Goal: Task Accomplishment & Management: Manage account settings

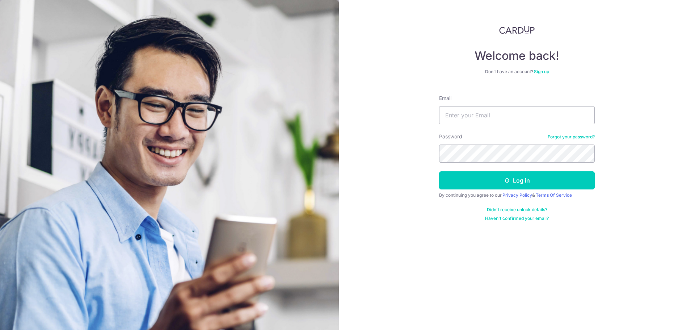
type input "[EMAIL_ADDRESS][DOMAIN_NAME]"
click at [439, 171] on button "Log in" at bounding box center [517, 180] width 156 height 18
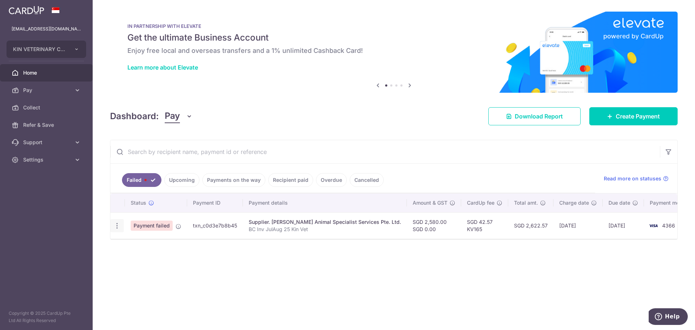
click at [121, 224] on div "Update payment" at bounding box center [116, 225] width 13 height 13
click at [117, 226] on icon "button" at bounding box center [117, 226] width 8 height 8
click at [155, 247] on span "Update payment" at bounding box center [155, 245] width 49 height 9
radio input "true"
type input "2,580.00"
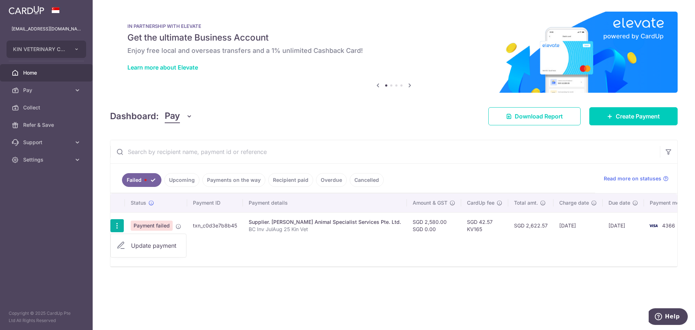
type input "0.00"
type input "BC Inv JulAug 25 Kin Vet"
type input "BC Inv JulAug25"
type input "KV165"
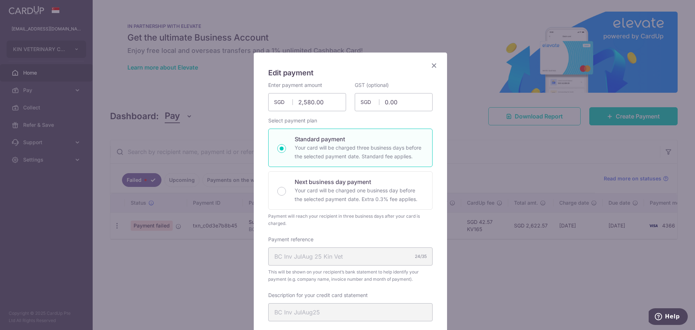
click at [340, 150] on p "Your card will be charged three business days before the selected payment date.…" at bounding box center [359, 151] width 129 height 17
click at [286, 150] on input "Standard payment Your card will be charged three business days before the selec…" at bounding box center [281, 148] width 9 height 9
drag, startPoint x: 411, startPoint y: 202, endPoint x: 399, endPoint y: 200, distance: 11.5
click at [409, 202] on p "Your card will be charged one business day before the selected payment date. Ex…" at bounding box center [359, 194] width 129 height 17
click at [286, 195] on input "Next business day payment Your card will be charged one business day before the…" at bounding box center [281, 191] width 9 height 9
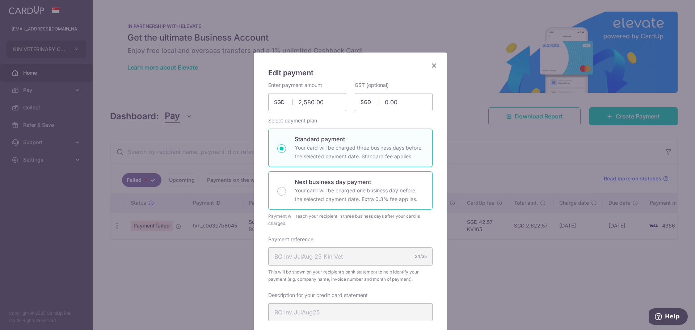
radio input "false"
radio input "true"
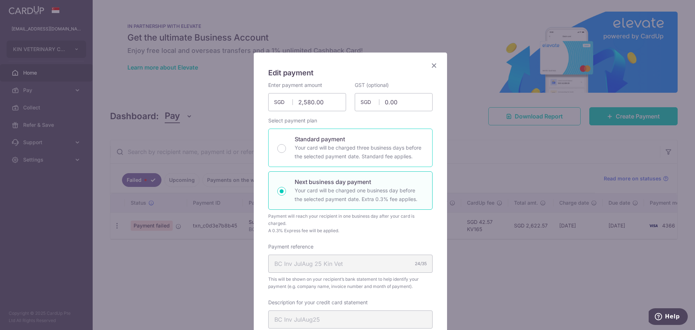
click at [382, 154] on p "Your card will be charged three business days before the selected payment date.…" at bounding box center [359, 151] width 129 height 17
click at [286, 153] on input "Standard payment Your card will be charged three business days before the selec…" at bounding box center [281, 148] width 9 height 9
radio input "true"
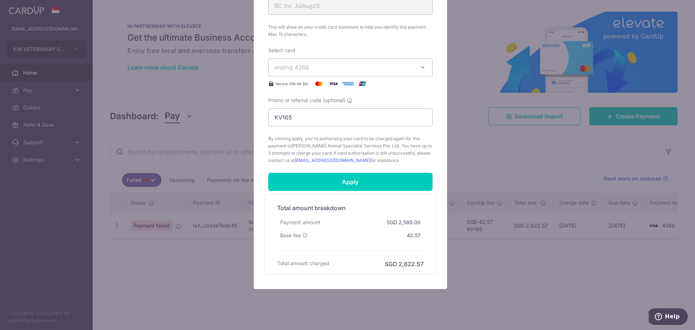
scroll to position [318, 0]
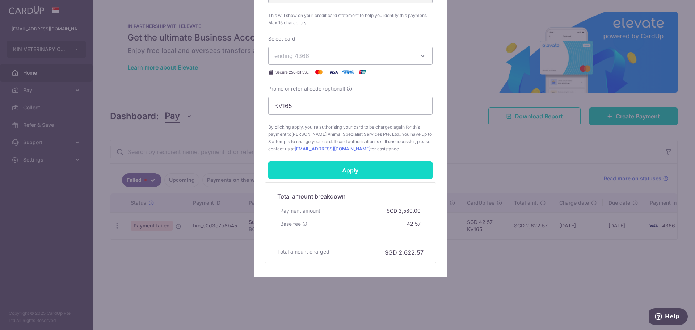
click at [371, 166] on input "Apply" at bounding box center [350, 170] width 164 height 18
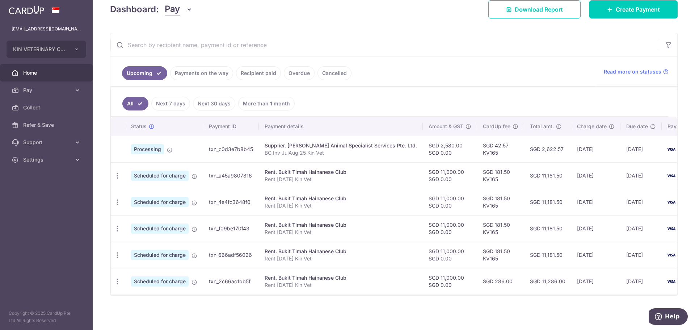
scroll to position [110, 0]
click at [200, 71] on link "Payments on the way" at bounding box center [201, 73] width 63 height 14
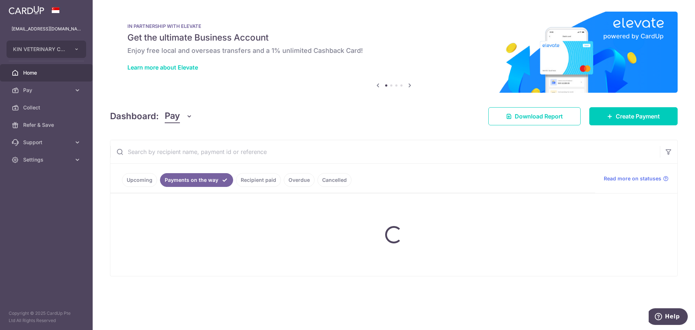
scroll to position [0, 0]
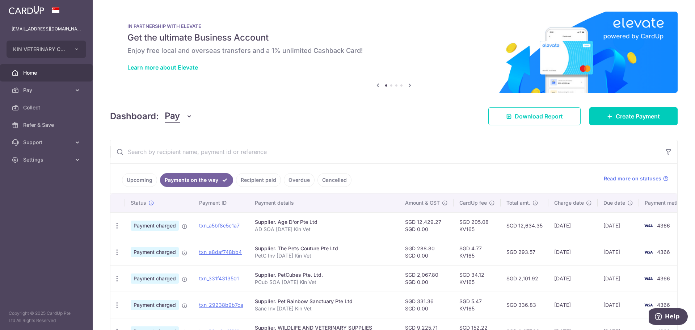
click at [258, 183] on link "Recipient paid" at bounding box center [258, 180] width 45 height 14
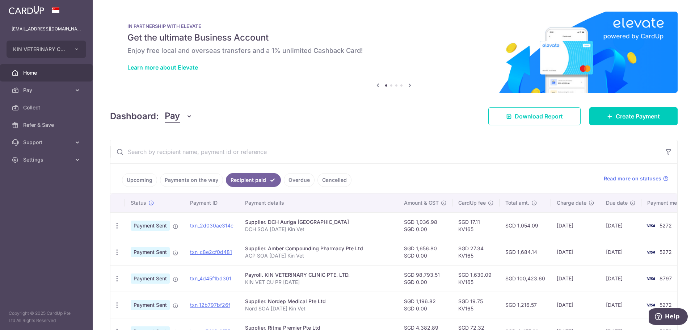
click at [158, 177] on li "Payments on the way" at bounding box center [190, 180] width 66 height 14
click at [154, 177] on link "Upcoming" at bounding box center [139, 180] width 35 height 14
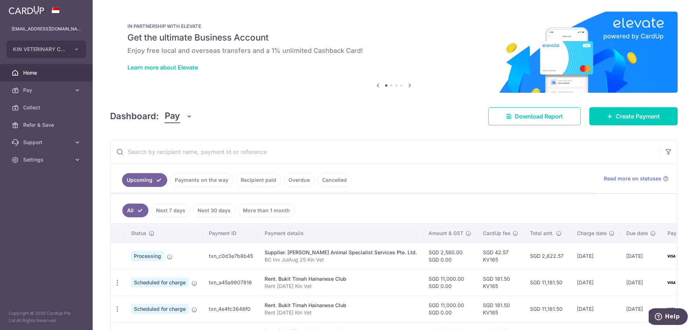
scroll to position [110, 0]
